Goal: Task Accomplishment & Management: Manage account settings

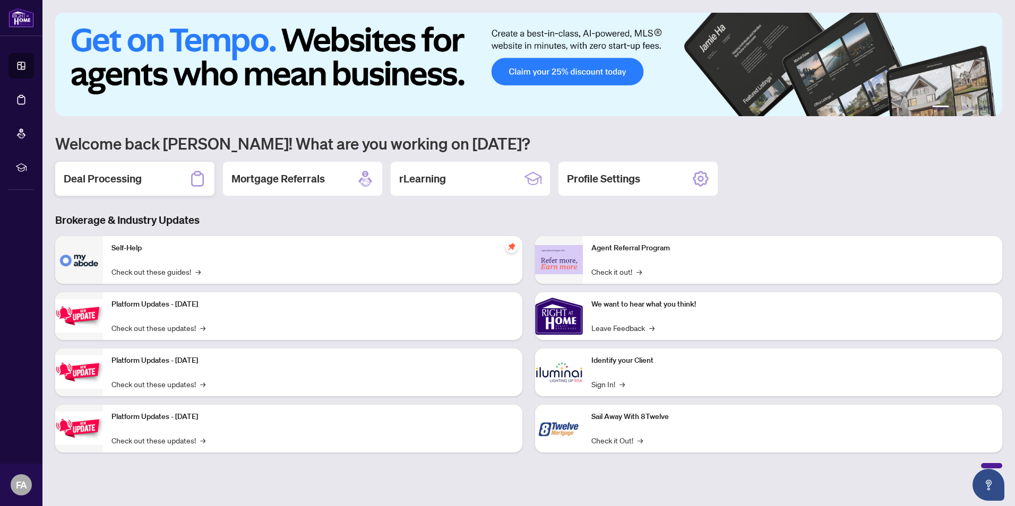
click at [138, 165] on div "Deal Processing" at bounding box center [134, 179] width 159 height 34
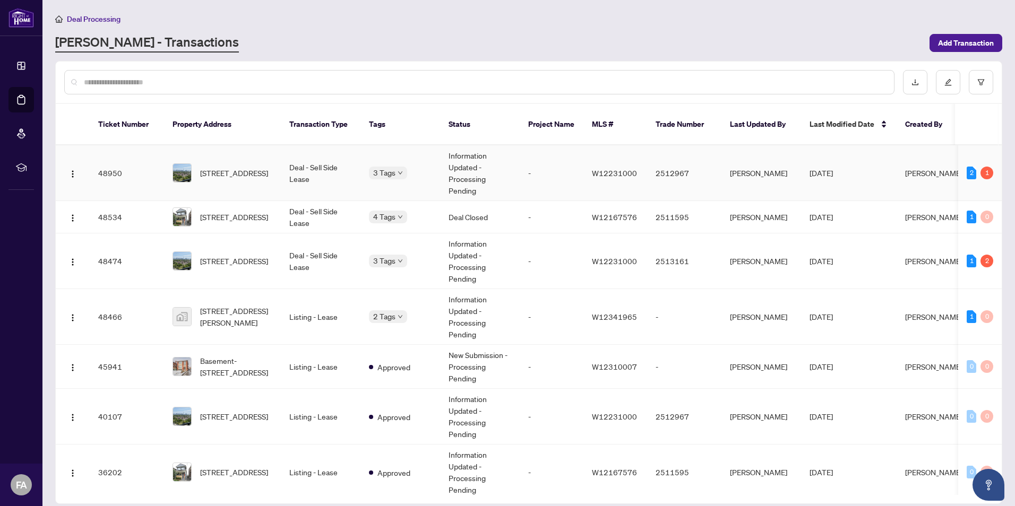
click at [249, 167] on span "[STREET_ADDRESS]" at bounding box center [234, 173] width 68 height 12
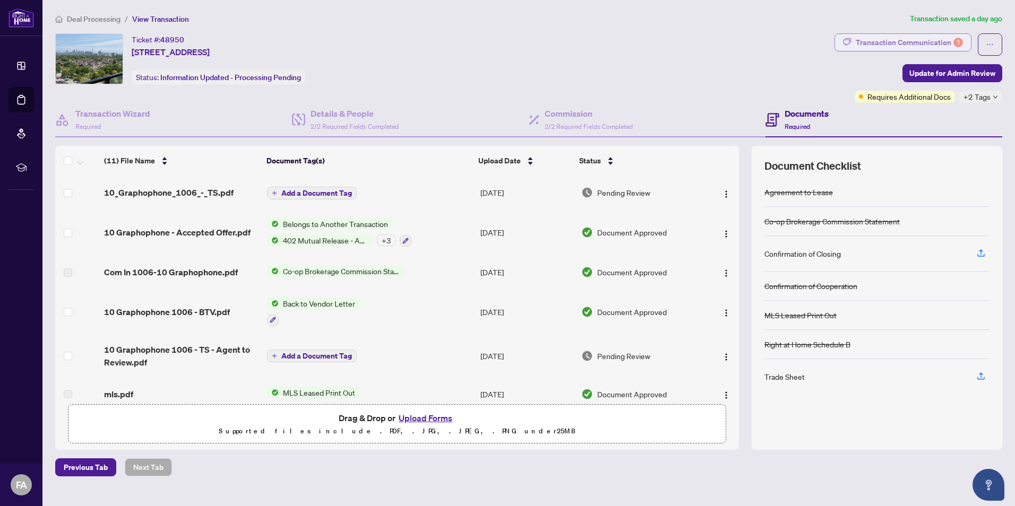
click at [933, 41] on div "Transaction Communication 1" at bounding box center [909, 42] width 107 height 17
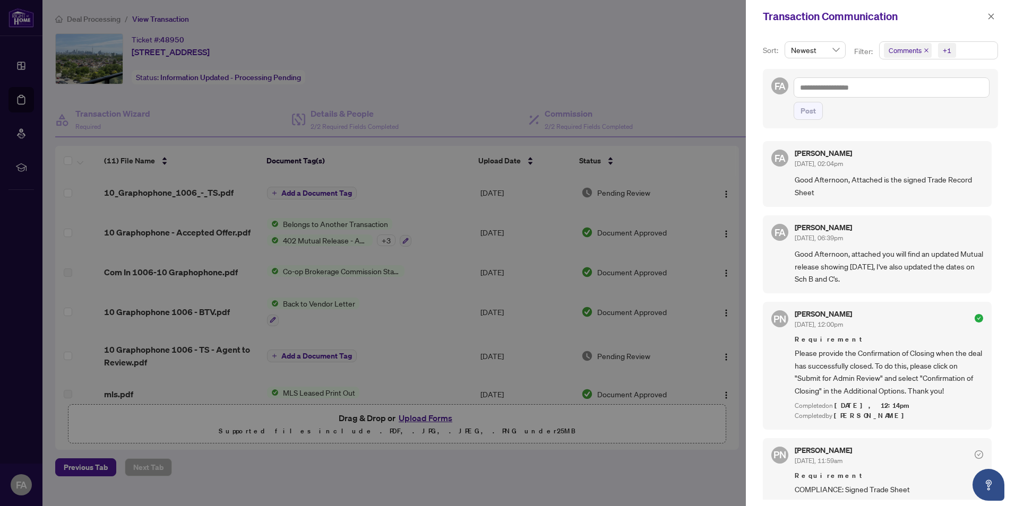
click at [666, 28] on div at bounding box center [507, 253] width 1015 height 506
click at [727, 120] on div at bounding box center [507, 253] width 1015 height 506
click at [991, 13] on icon "close" at bounding box center [990, 16] width 7 height 7
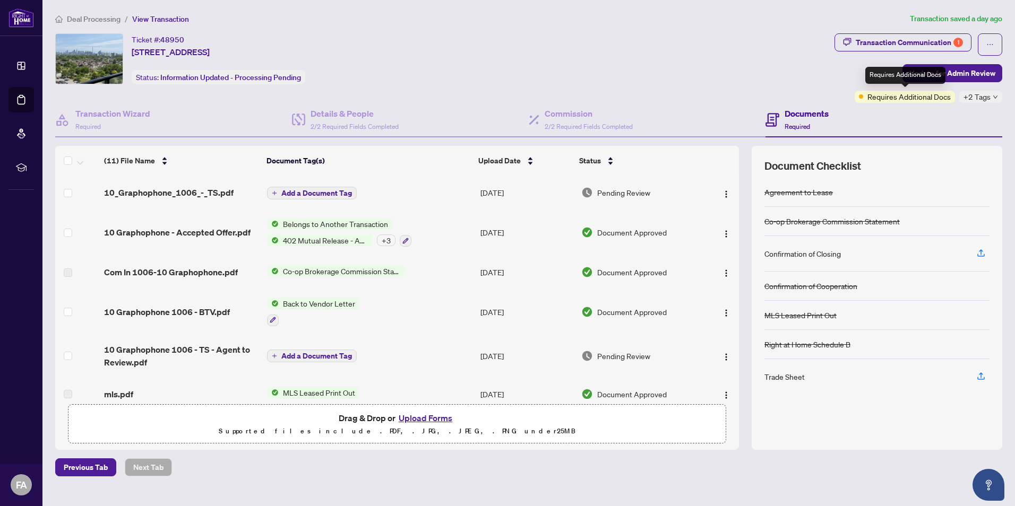
click at [901, 101] on span "Requires Additional Docs" at bounding box center [908, 97] width 83 height 12
click at [916, 38] on div "Transaction Communication 1" at bounding box center [909, 42] width 107 height 17
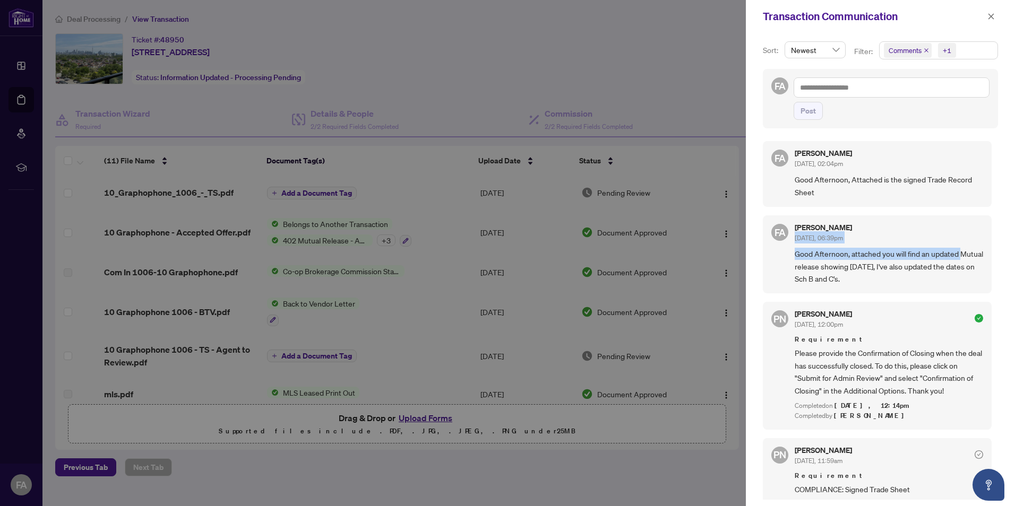
drag, startPoint x: 991, startPoint y: 219, endPoint x: 991, endPoint y: 253, distance: 33.4
click at [991, 253] on div "FA [PERSON_NAME] [DATE], 02:04pm Good Afternoon, Attached is the signed Trade R…" at bounding box center [880, 317] width 235 height 365
click at [674, 63] on div at bounding box center [507, 253] width 1015 height 506
click at [987, 16] on button "button" at bounding box center [991, 16] width 14 height 13
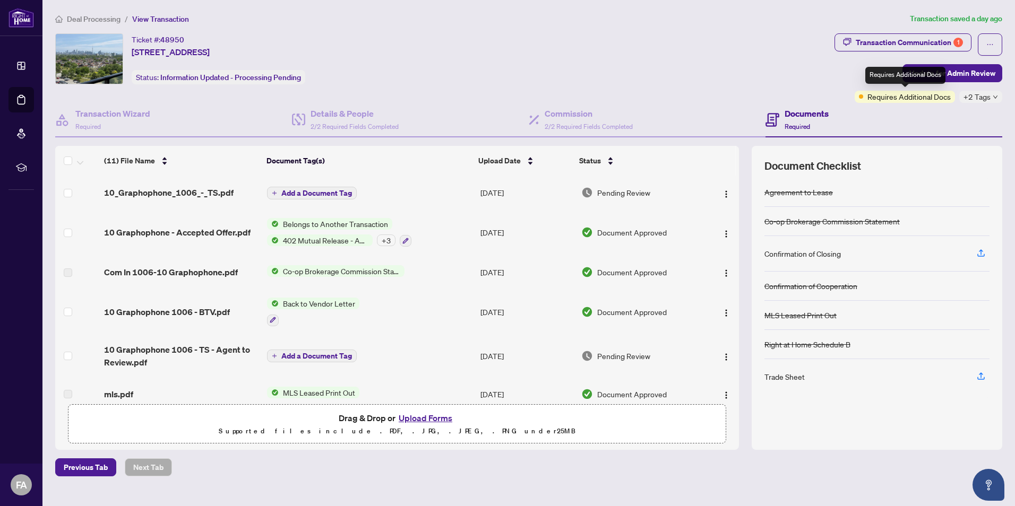
click at [923, 99] on span "Requires Additional Docs" at bounding box center [908, 97] width 83 height 12
click at [910, 44] on div "Transaction Communication 1" at bounding box center [909, 42] width 107 height 17
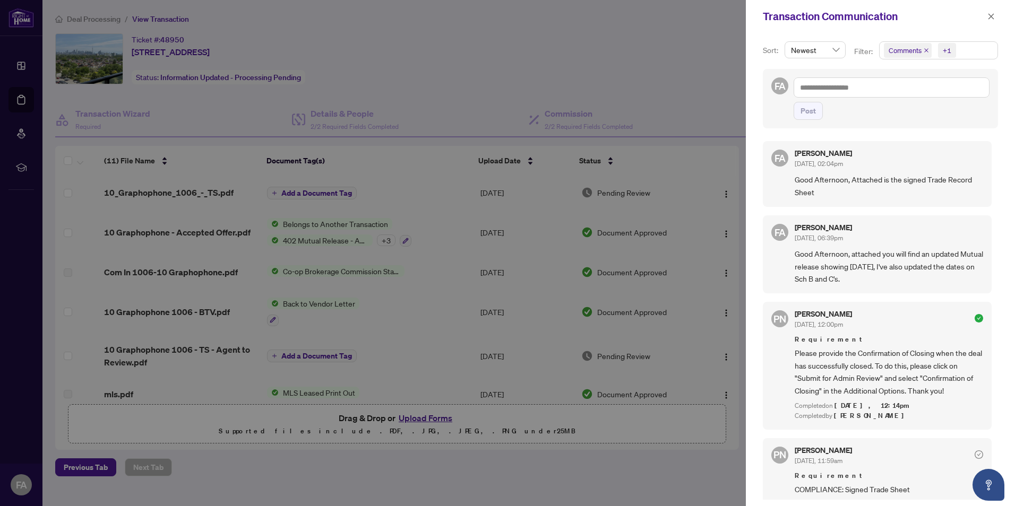
drag, startPoint x: 991, startPoint y: 193, endPoint x: 991, endPoint y: 211, distance: 18.0
click at [991, 211] on div "FA [PERSON_NAME] [DATE], 02:04pm Good Afternoon, Attached is the signed Trade R…" at bounding box center [880, 317] width 235 height 365
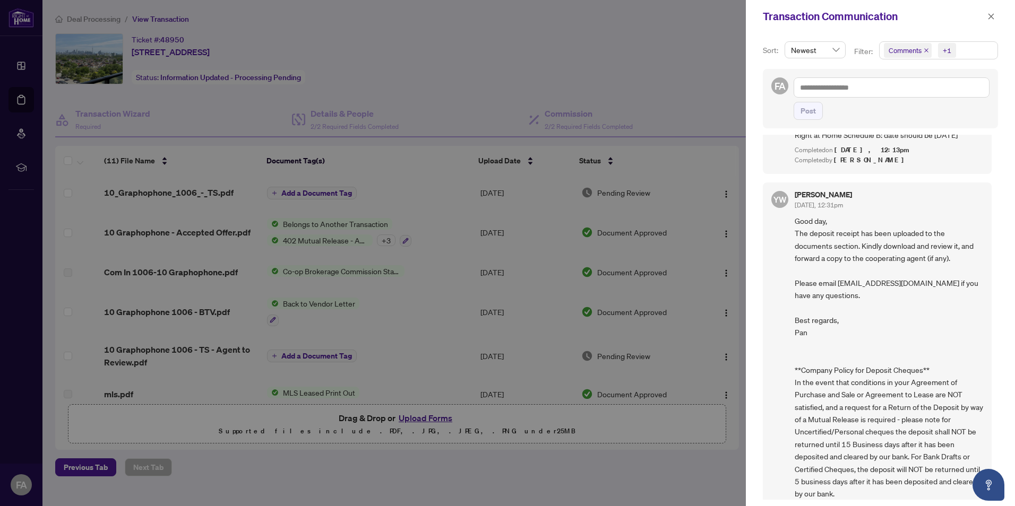
scroll to position [485, 0]
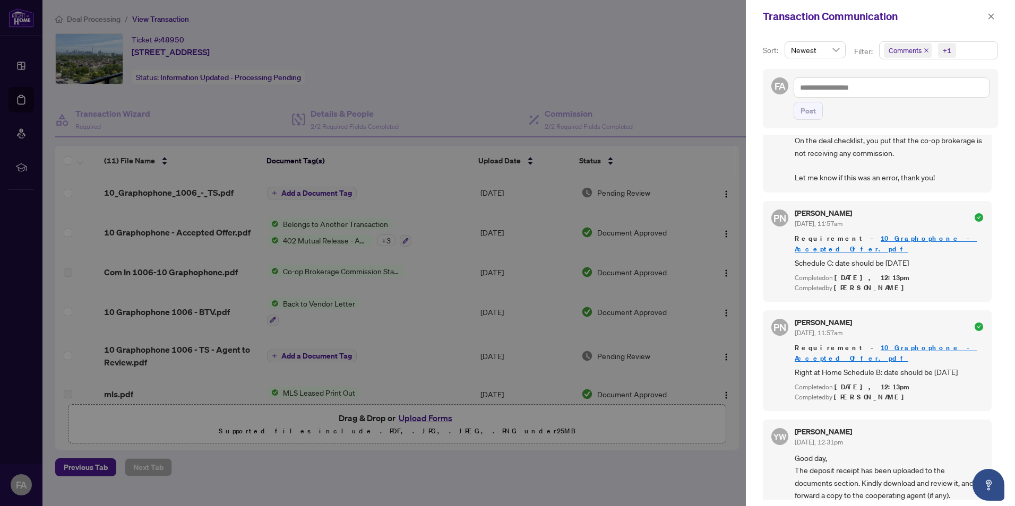
click at [469, 89] on div at bounding box center [507, 253] width 1015 height 506
